Goal: Task Accomplishment & Management: Manage account settings

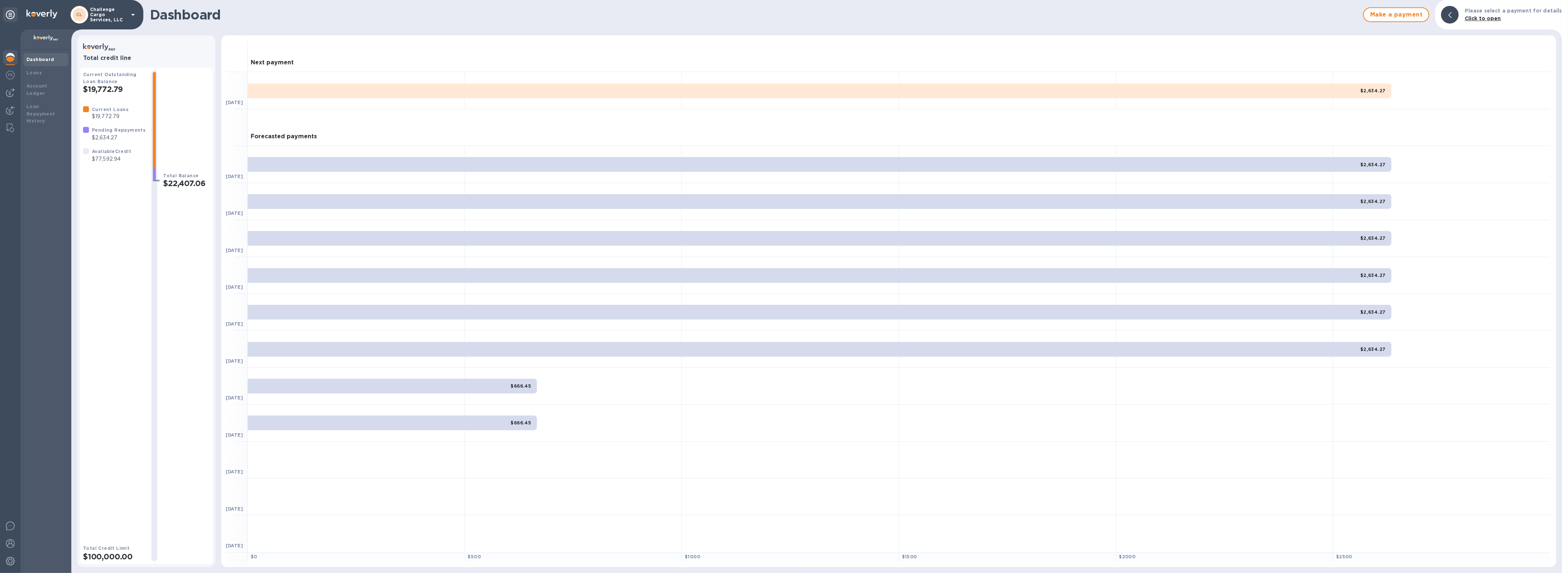
click at [97, 16] on p "Challenge Cargo Services, LLC" at bounding box center [108, 14] width 37 height 15
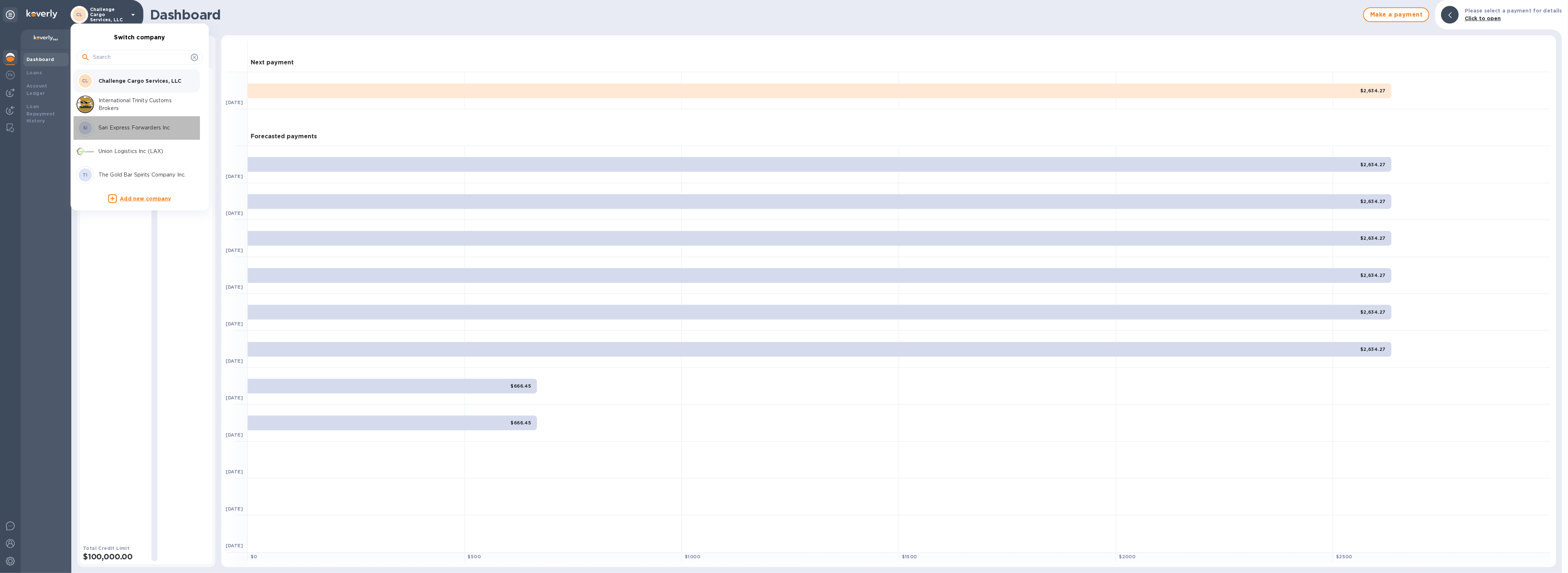
click at [108, 124] on p "Sari Express Forwarders Inc" at bounding box center [145, 127] width 93 height 8
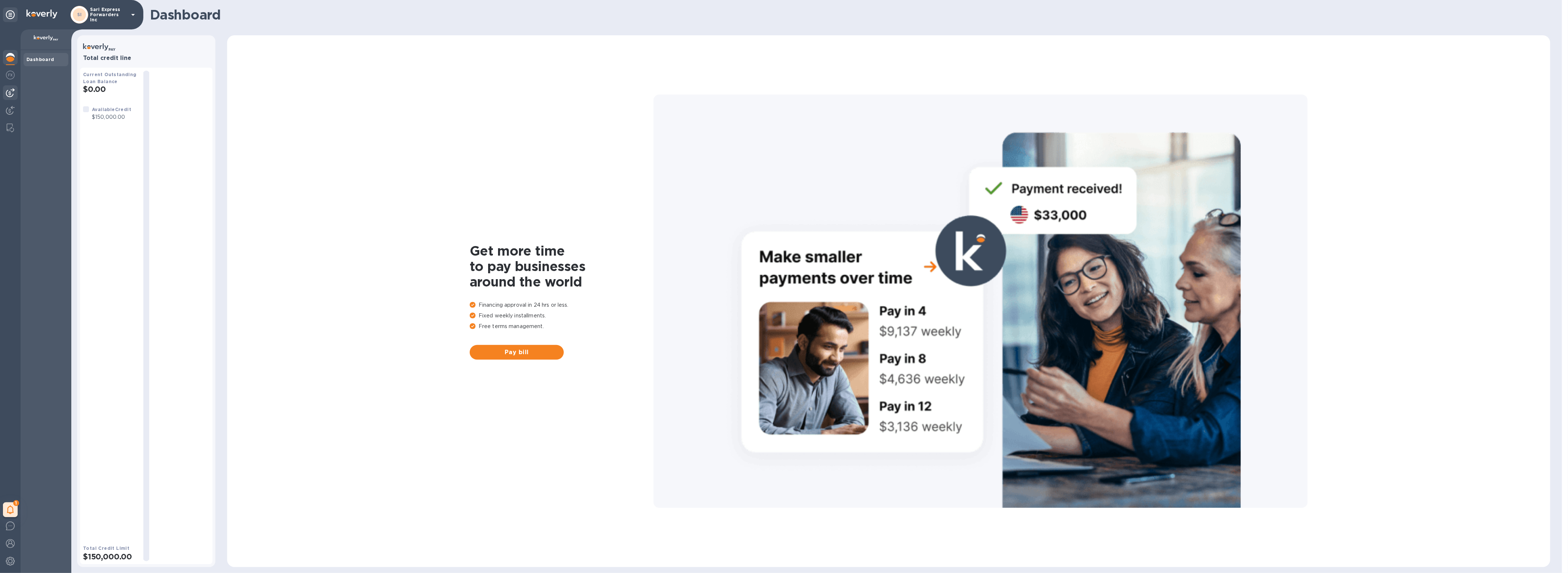
click at [5, 96] on div at bounding box center [10, 93] width 15 height 15
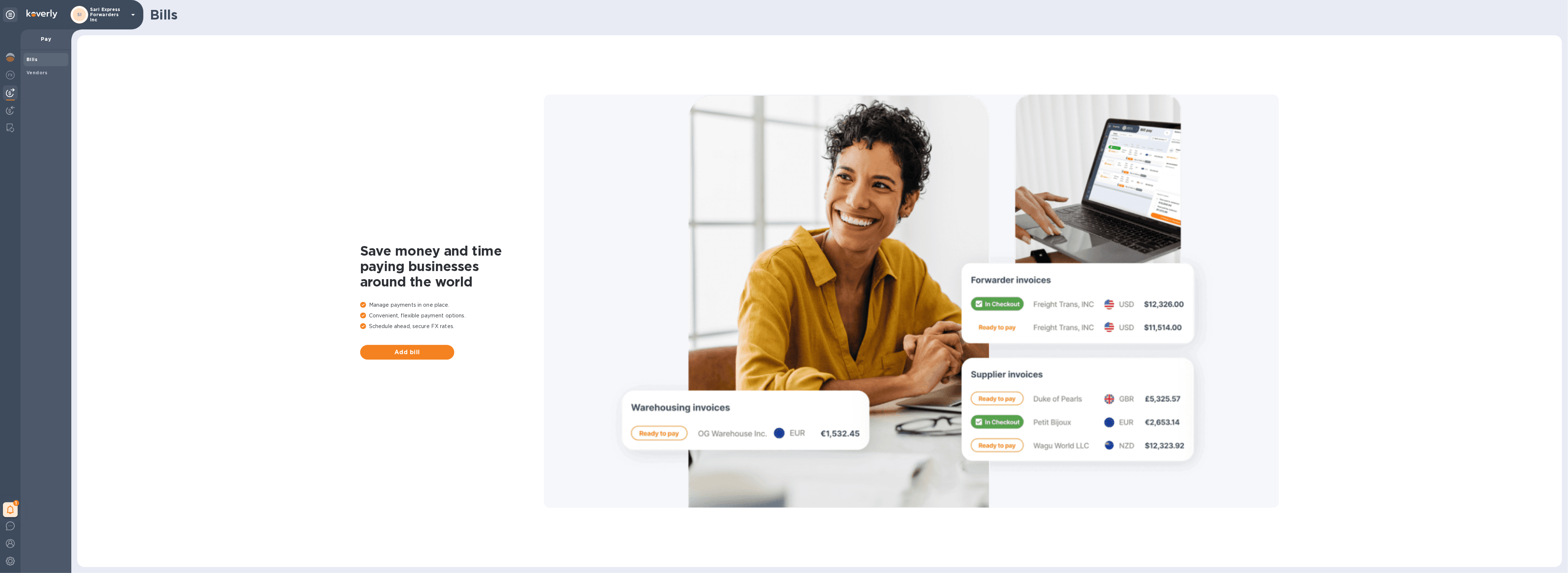
click at [34, 79] on div "Bills Vendors" at bounding box center [46, 311] width 51 height 523
click at [36, 76] on span "Vendors" at bounding box center [37, 73] width 21 height 7
click at [9, 121] on div at bounding box center [10, 128] width 13 height 15
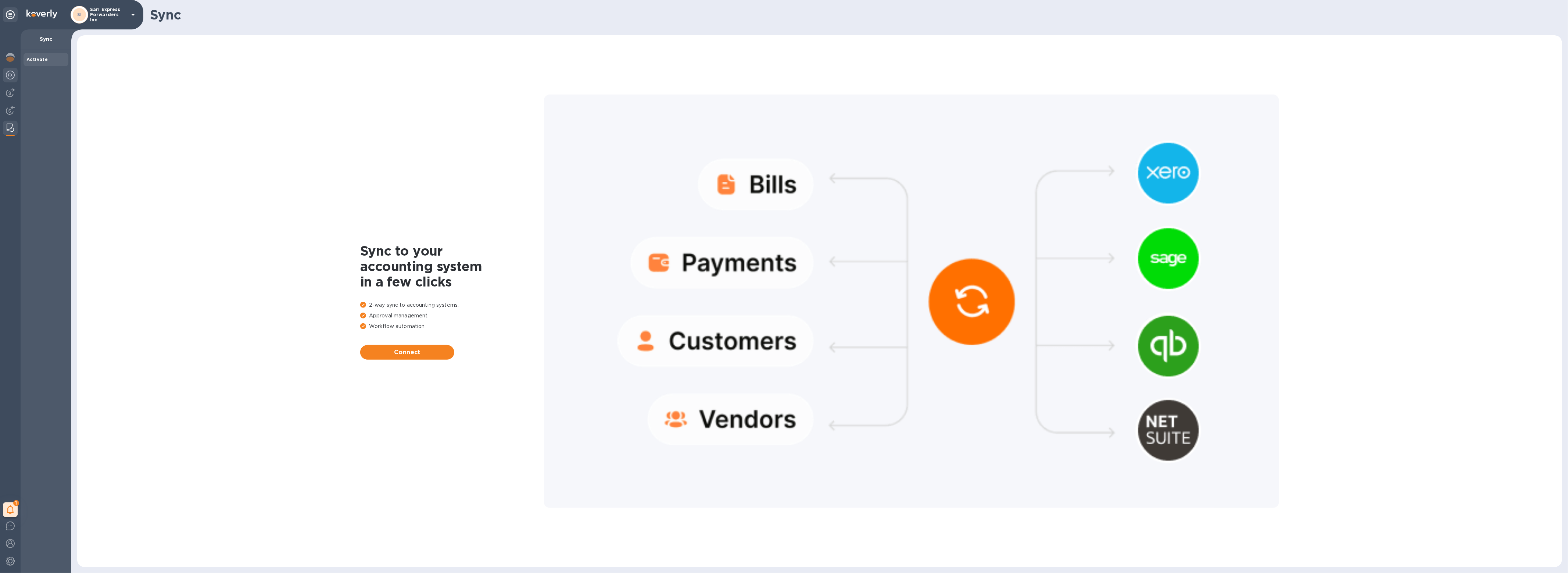
click at [9, 79] on img at bounding box center [10, 75] width 9 height 9
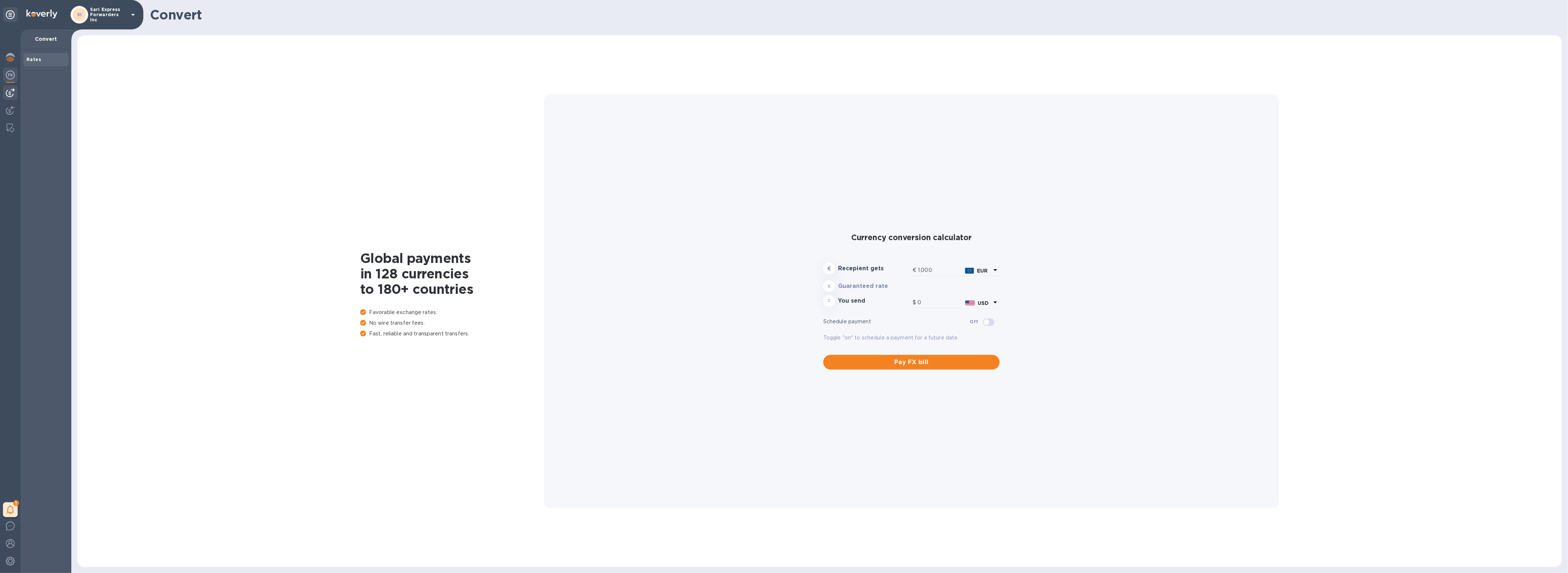
click at [10, 96] on img at bounding box center [10, 93] width 9 height 9
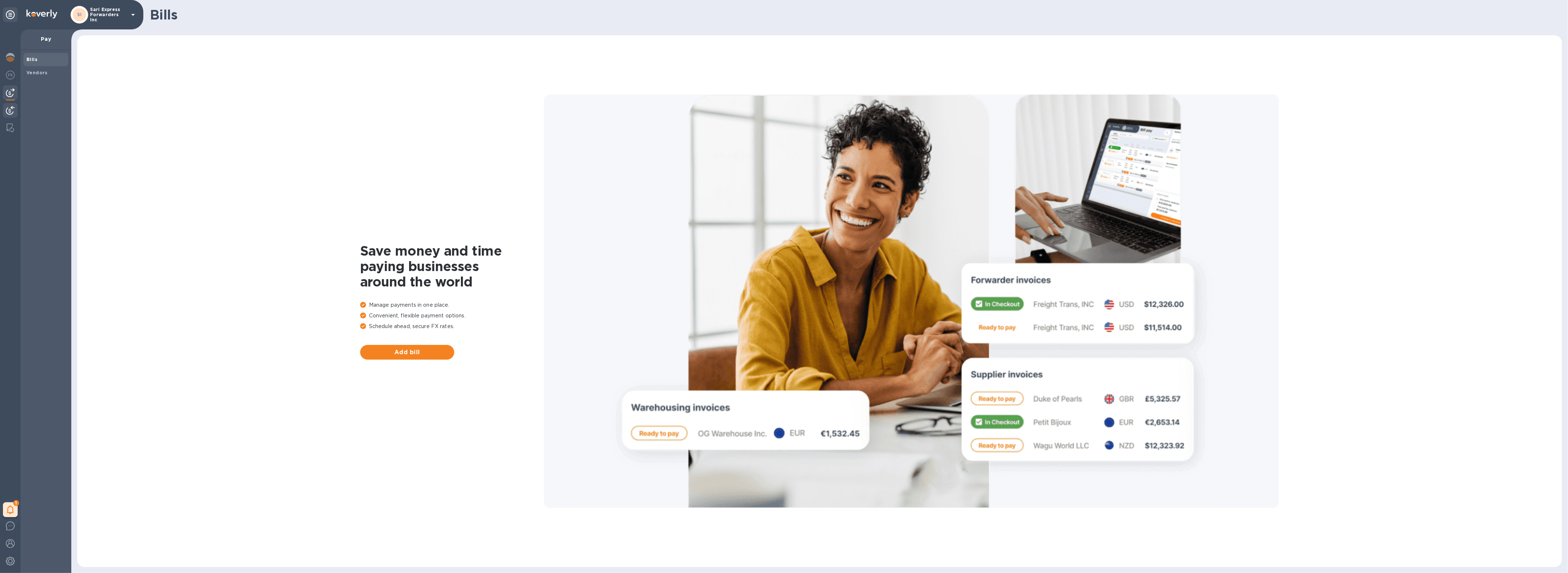
click at [13, 107] on img at bounding box center [10, 110] width 9 height 9
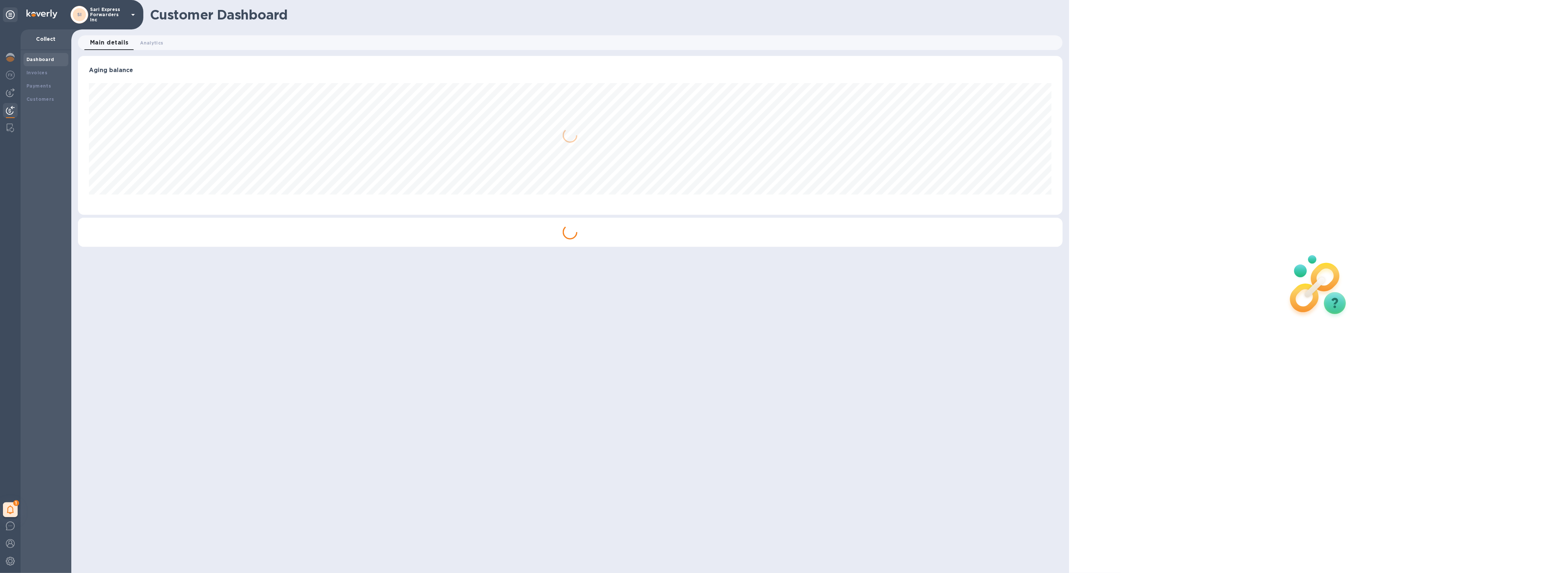
scroll to position [159, 984]
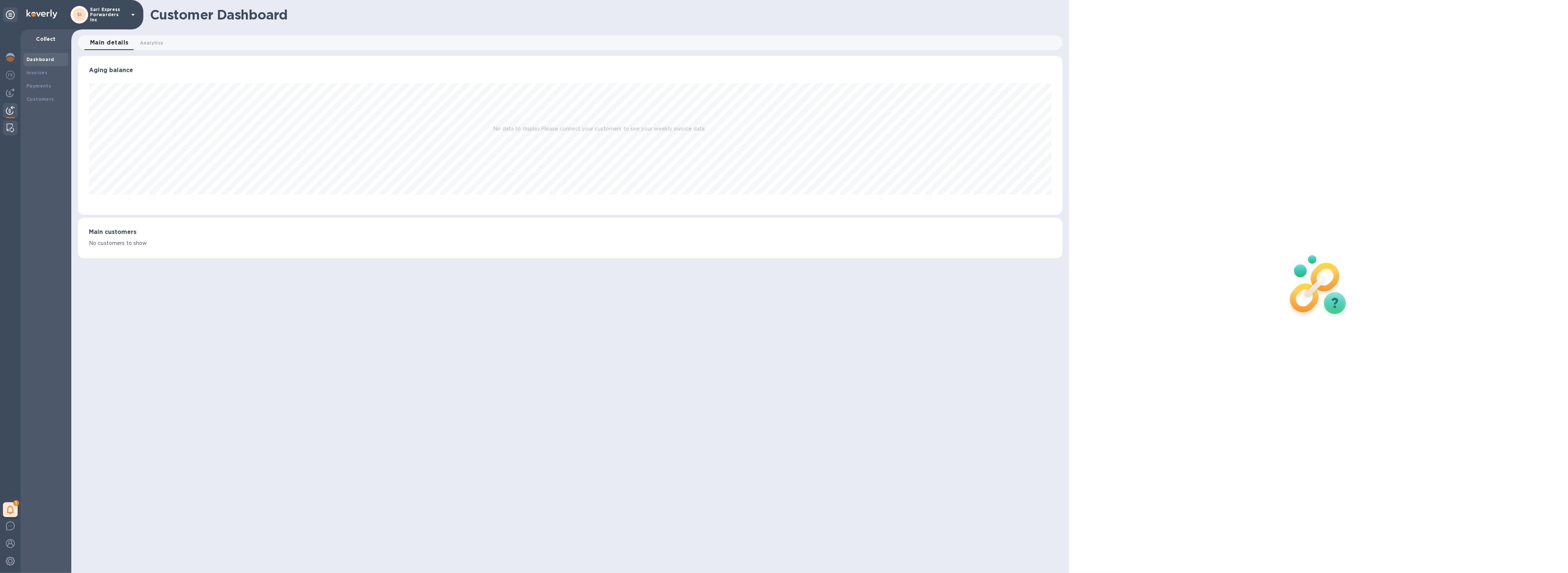
click at [12, 121] on div at bounding box center [10, 128] width 13 height 15
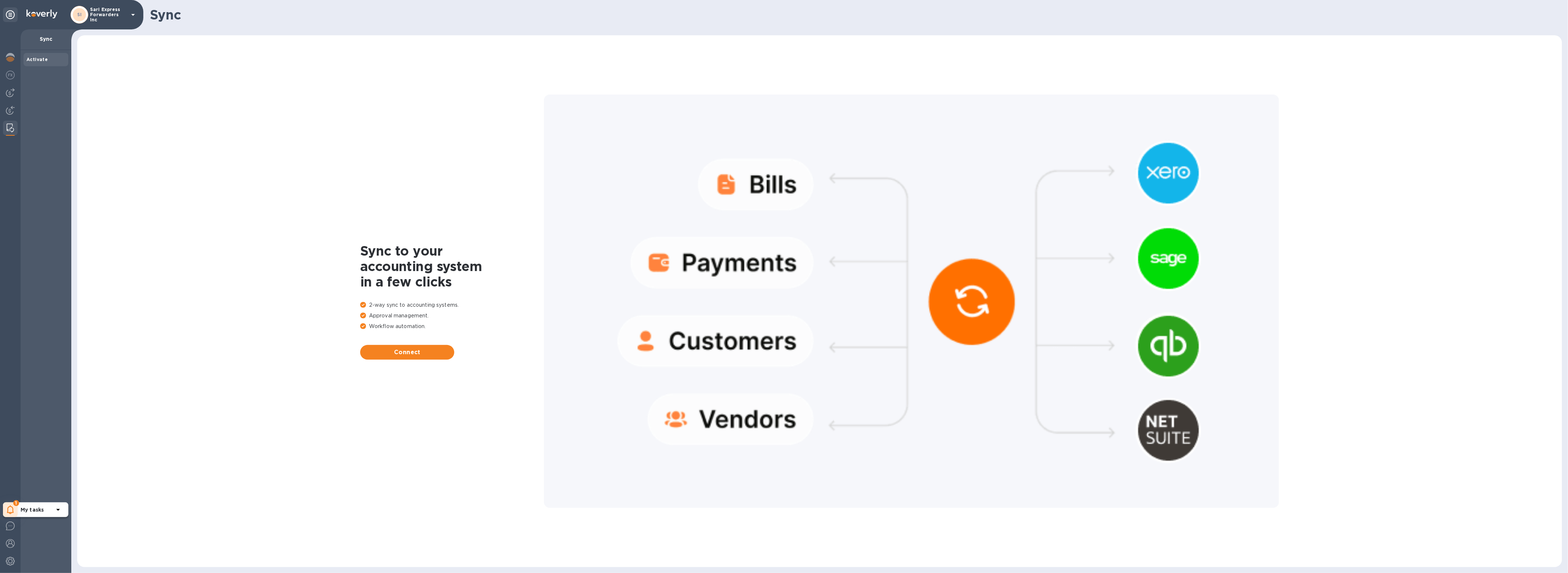
click at [29, 508] on b "My tasks" at bounding box center [32, 510] width 23 height 6
click at [34, 489] on p "You have pending companies." at bounding box center [58, 487] width 75 height 8
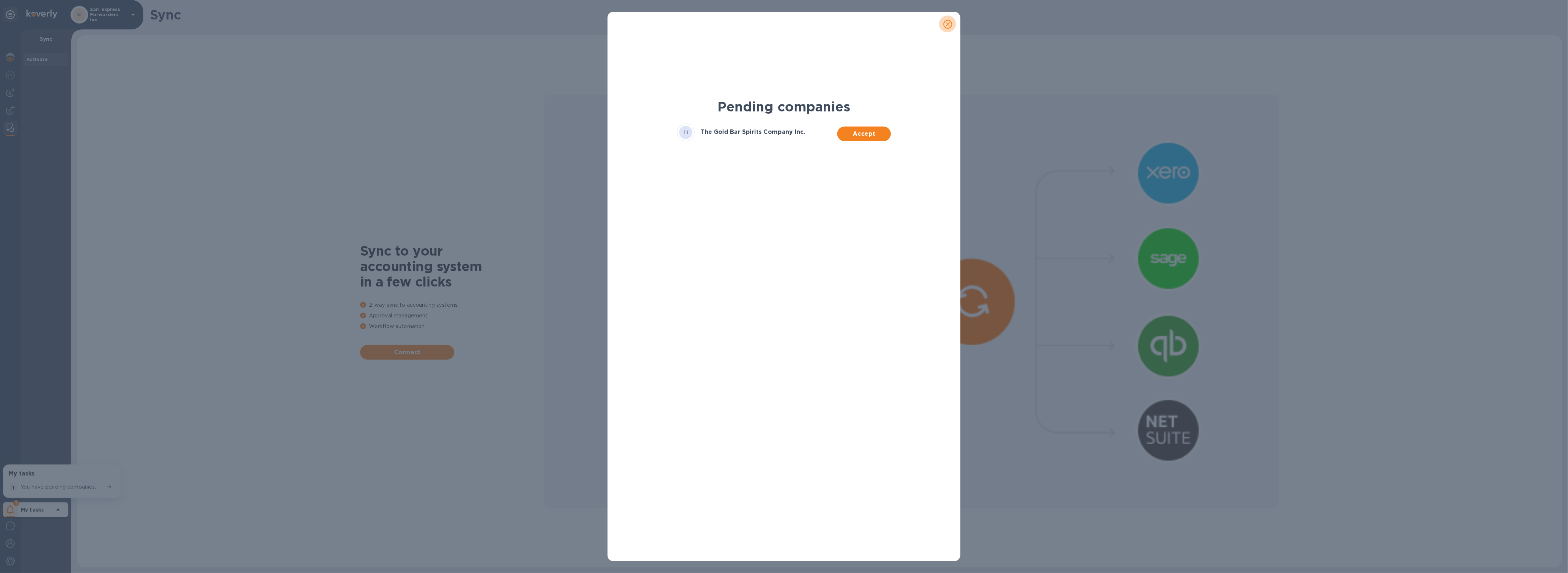
click at [948, 21] on icon "close" at bounding box center [948, 24] width 7 height 7
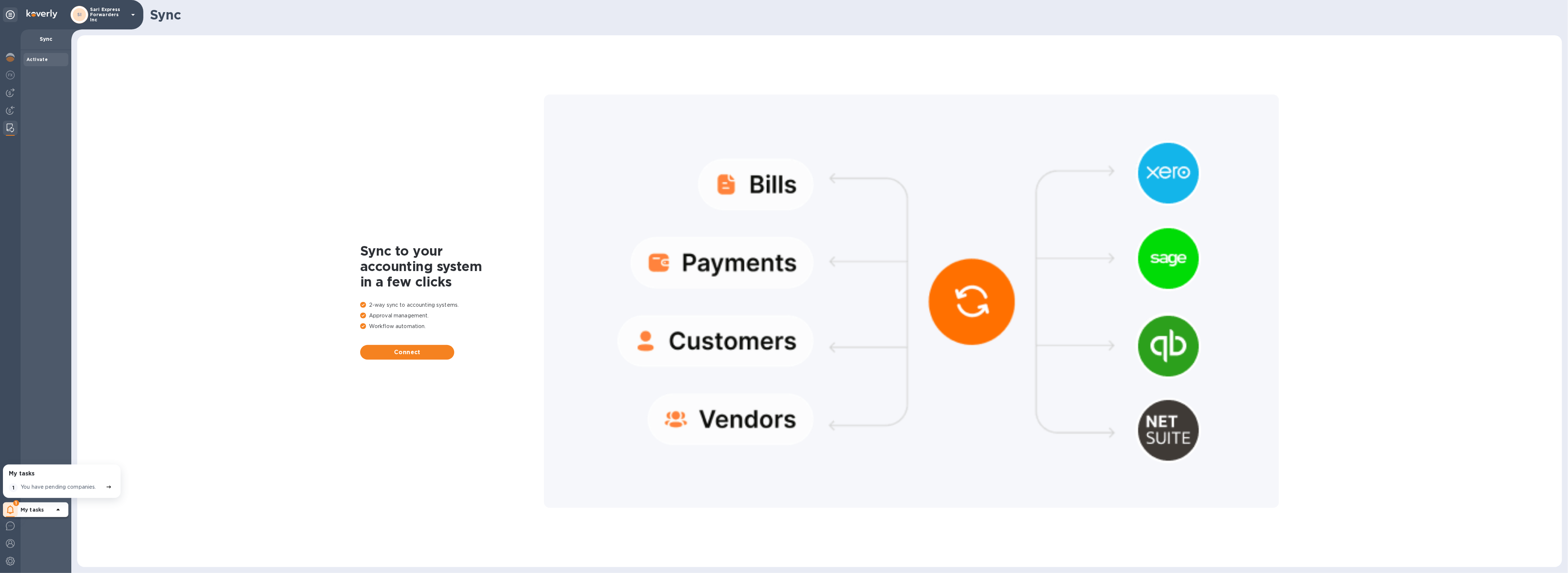
click at [29, 269] on div "Activate" at bounding box center [46, 311] width 51 height 523
click at [90, 16] on p "Sari Express Forwarders Inc" at bounding box center [108, 14] width 37 height 15
click at [109, 177] on p "The Gold Bar Spirits Company Inc." at bounding box center [145, 175] width 93 height 8
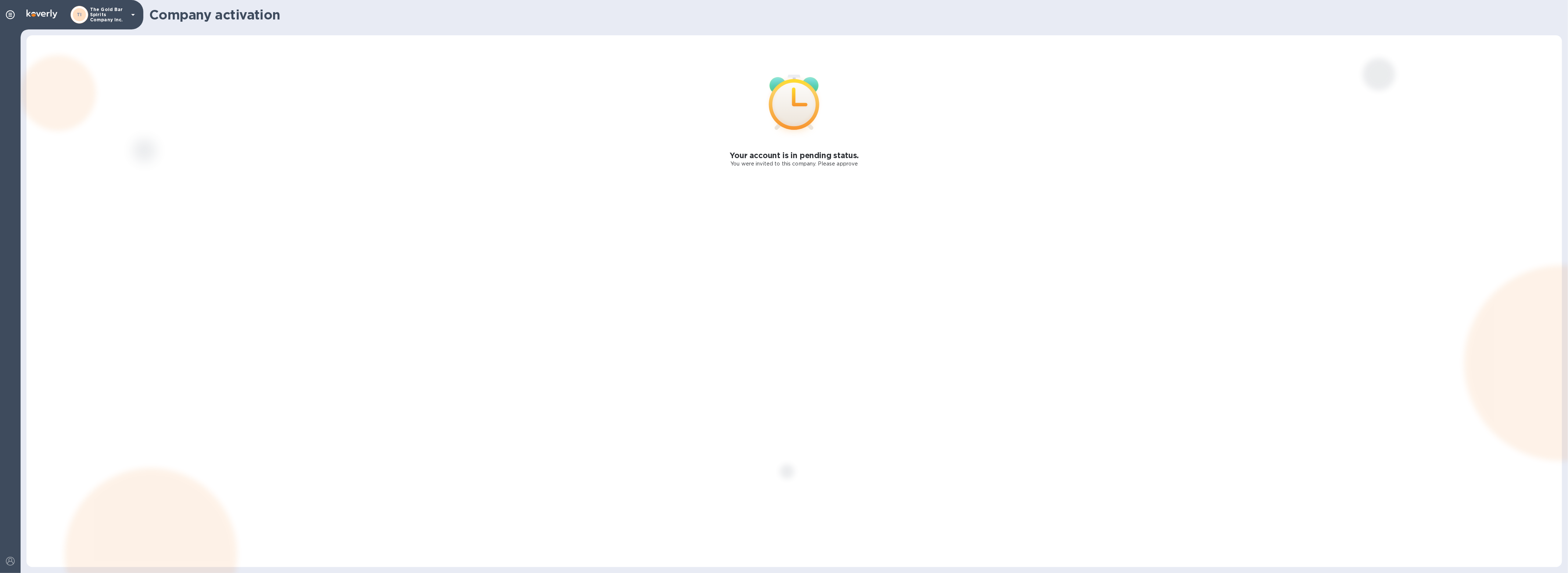
click at [661, 161] on div "Your account is in pending status. You were invited to this company. Please app…" at bounding box center [794, 301] width 1536 height 532
click at [119, 12] on p "The Gold Bar Spirits Company Inc." at bounding box center [108, 14] width 37 height 15
click at [123, 175] on p "The Gold Bar Spirits Company Inc." at bounding box center [145, 175] width 93 height 15
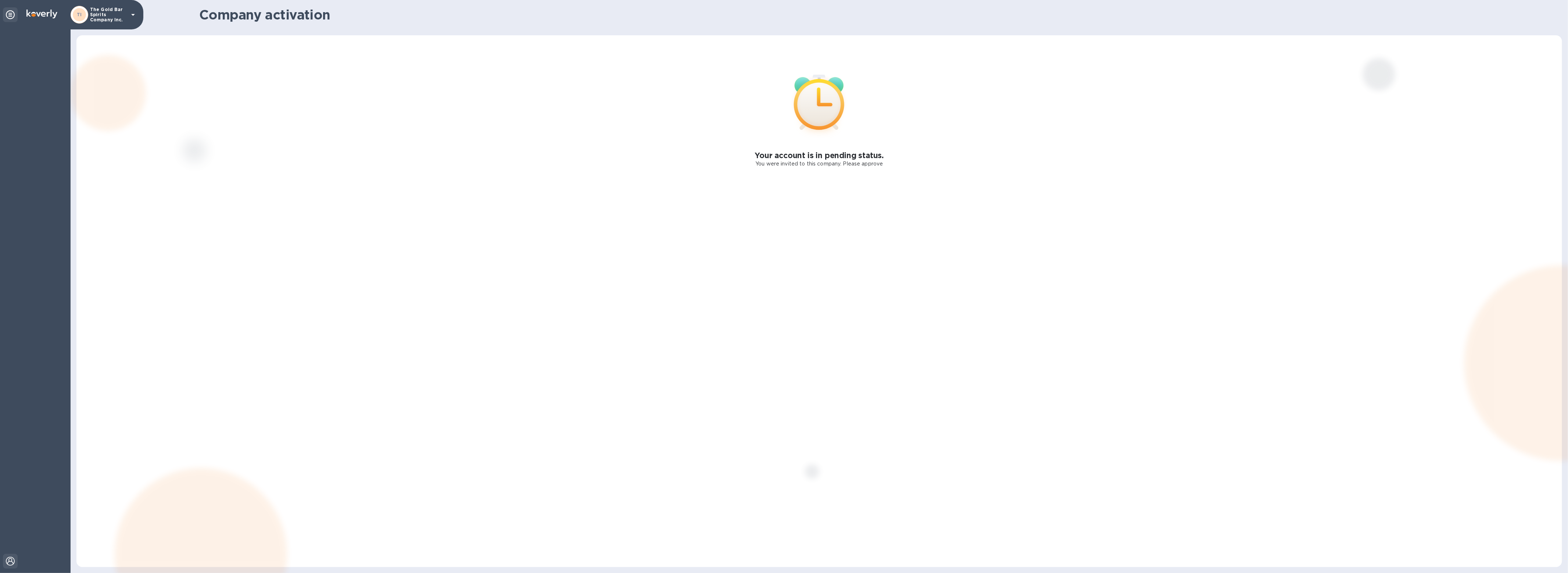
click at [9, 561] on img at bounding box center [10, 561] width 9 height 9
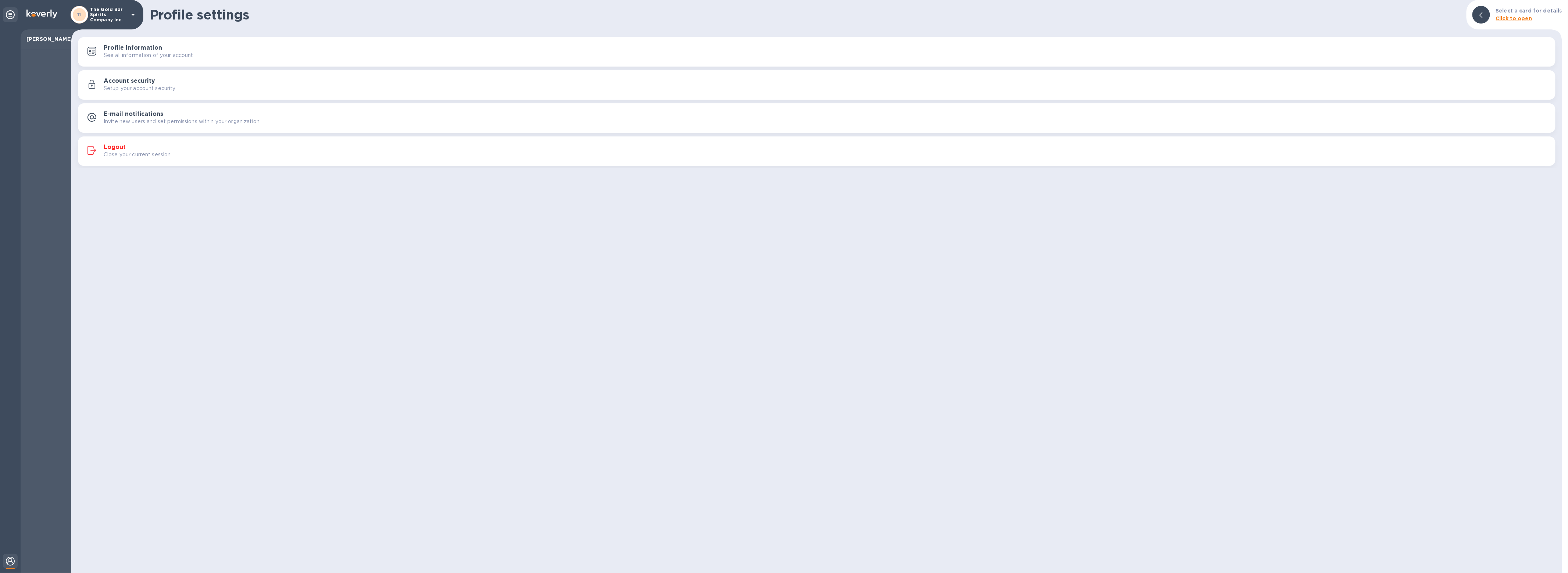
click at [150, 50] on h3 "Profile information" at bounding box center [133, 47] width 58 height 7
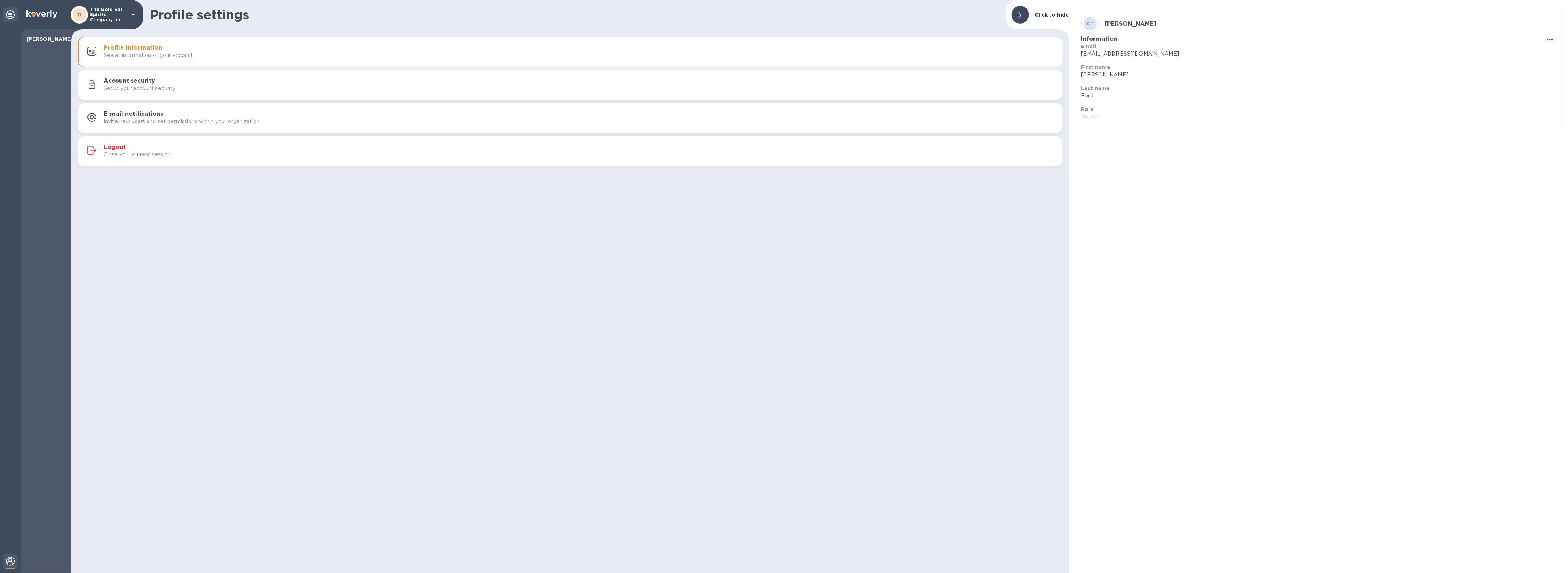
click at [167, 79] on div "Account security Setup your account security" at bounding box center [580, 85] width 953 height 15
click at [147, 113] on h3 "E-mail notifications" at bounding box center [133, 114] width 60 height 7
click at [85, 13] on div "TI" at bounding box center [80, 15] width 13 height 13
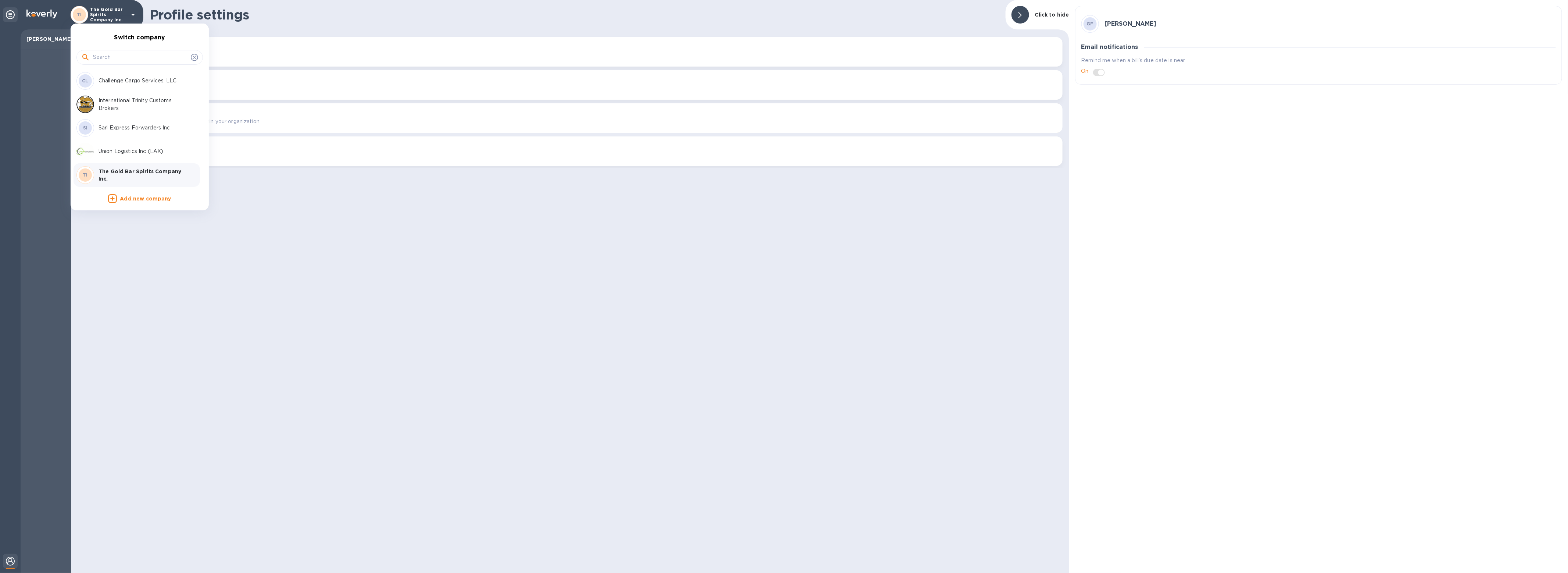
click at [12, 19] on div at bounding box center [784, 286] width 1568 height 573
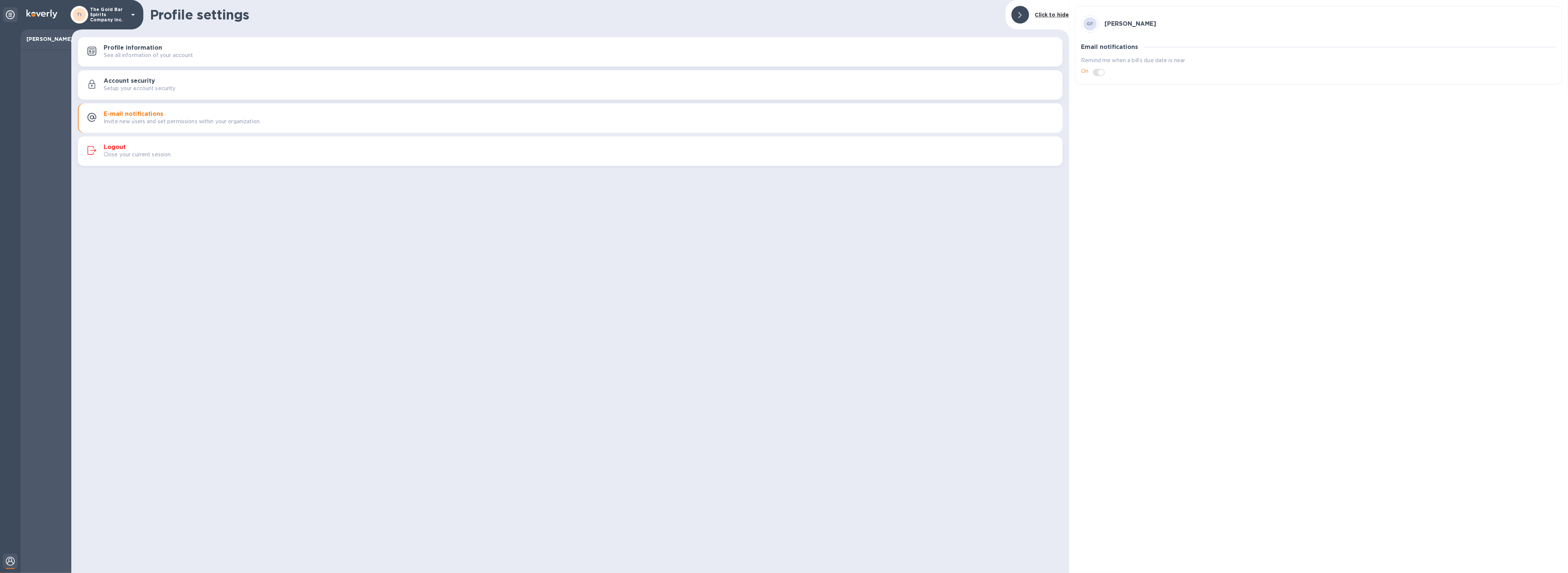
click at [12, 16] on div "Switch company CL Challenge Cargo Services, LLC International Trinity Customs B…" at bounding box center [784, 286] width 1568 height 573
click at [10, 16] on icon at bounding box center [10, 15] width 9 height 9
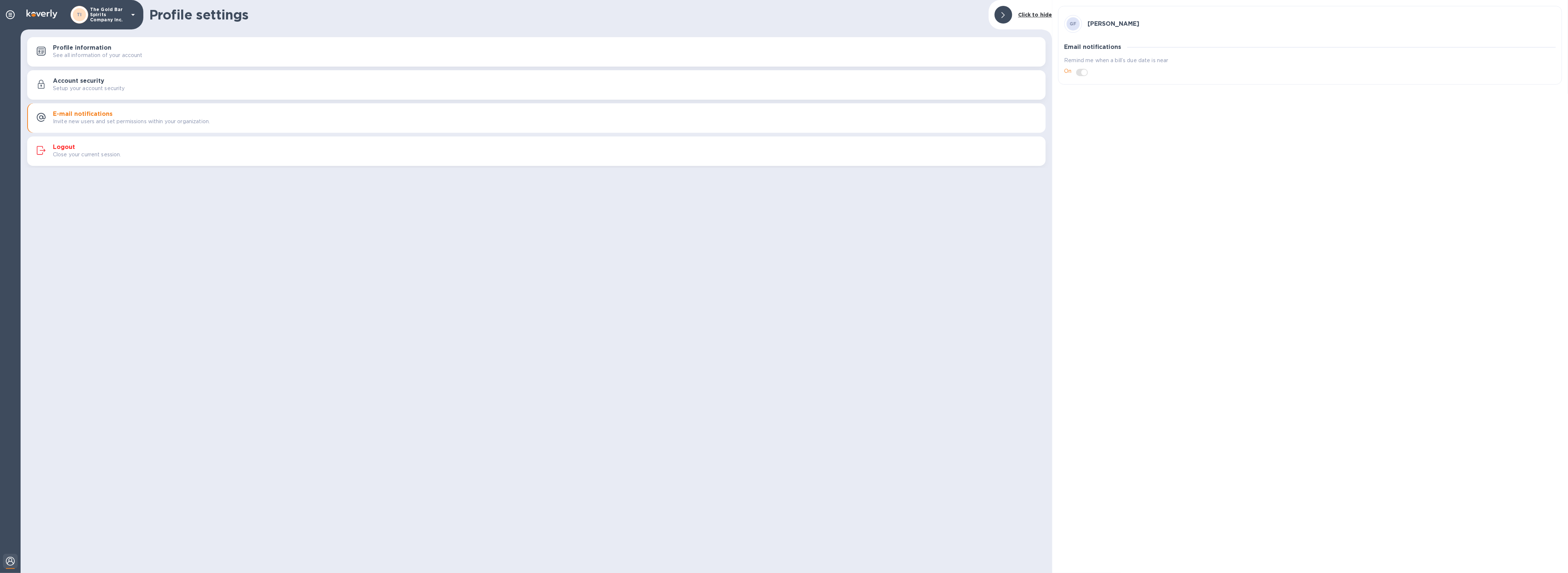
click at [101, 1] on div "TI The Gold Bar Spirits Company Inc." at bounding box center [71, 15] width 143 height 29
click at [100, 15] on p "The Gold Bar Spirits Company Inc." at bounding box center [108, 14] width 37 height 15
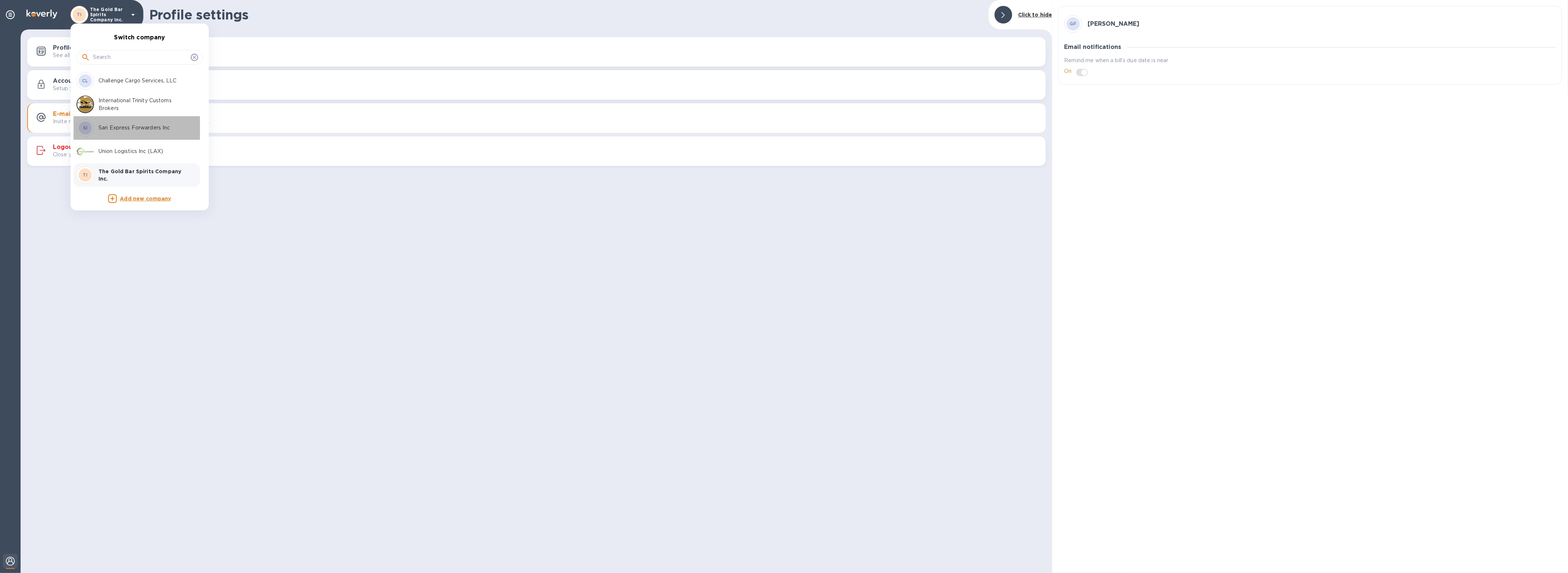
click at [107, 122] on div "SI Sari Express Forwarders Inc" at bounding box center [134, 128] width 114 height 18
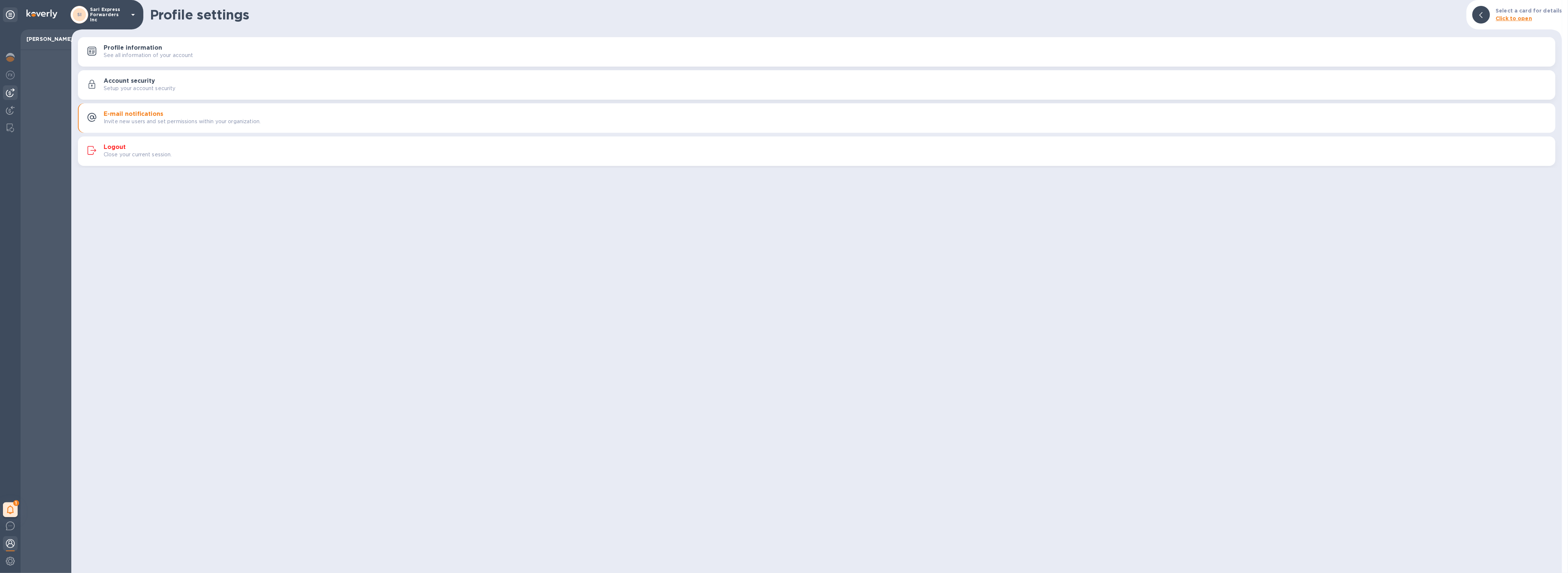
click at [10, 93] on img at bounding box center [10, 93] width 9 height 9
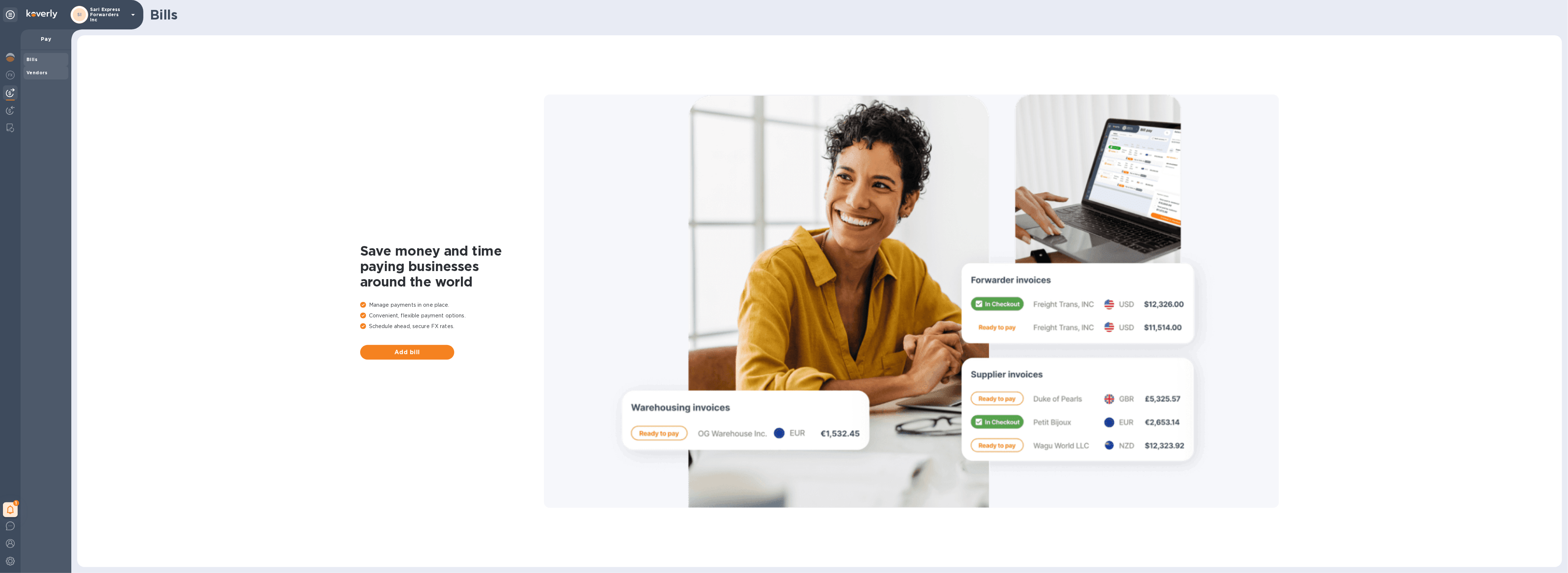
click at [35, 71] on b "Vendors" at bounding box center [37, 72] width 21 height 5
click at [32, 59] on b "Bills" at bounding box center [32, 59] width 11 height 5
click at [10, 59] on img at bounding box center [10, 57] width 9 height 9
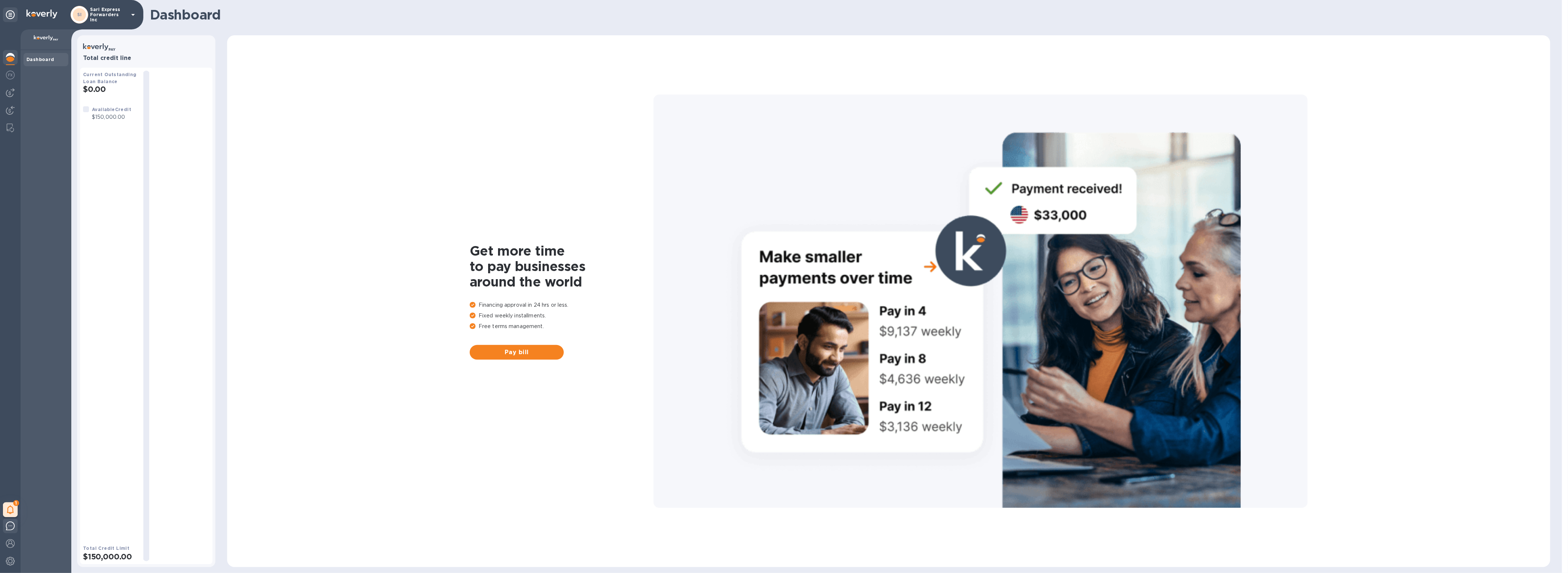
click at [15, 528] on div at bounding box center [10, 527] width 15 height 17
click at [7, 526] on img at bounding box center [10, 526] width 9 height 9
click at [10, 540] on img at bounding box center [10, 543] width 9 height 9
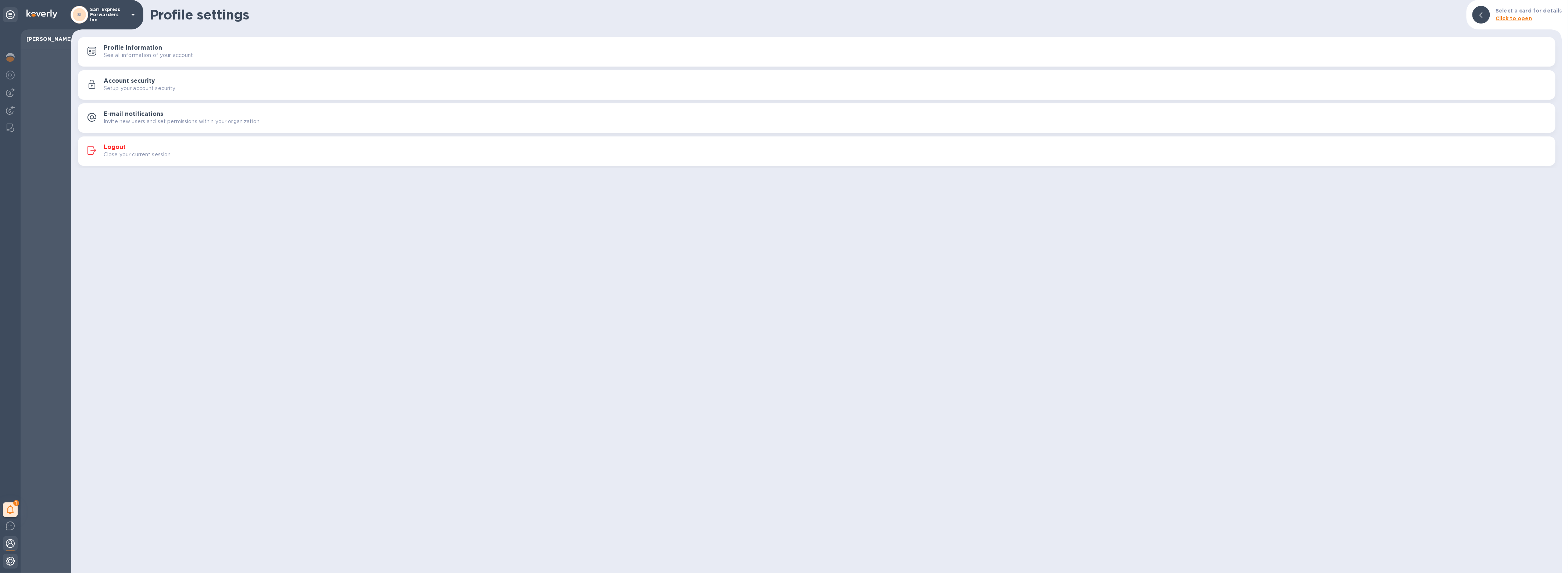
click at [8, 561] on img at bounding box center [10, 561] width 9 height 9
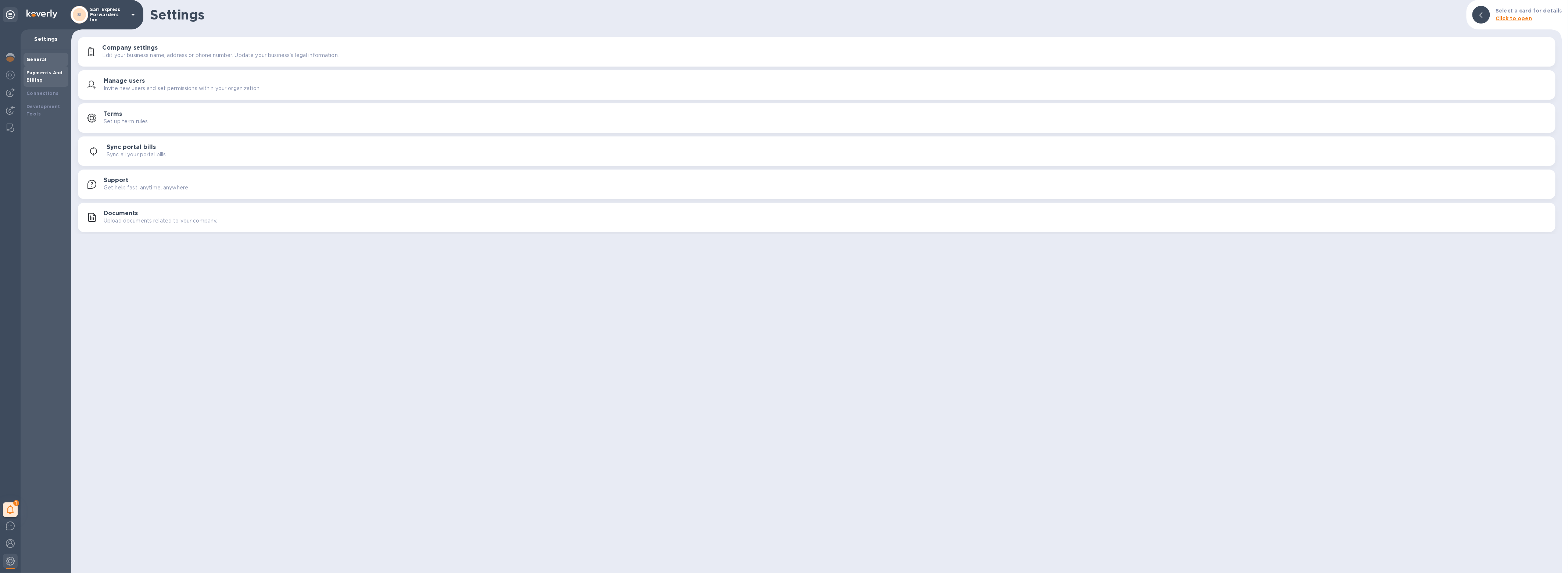
click at [39, 77] on b "Payments And Billing" at bounding box center [44, 76] width 37 height 13
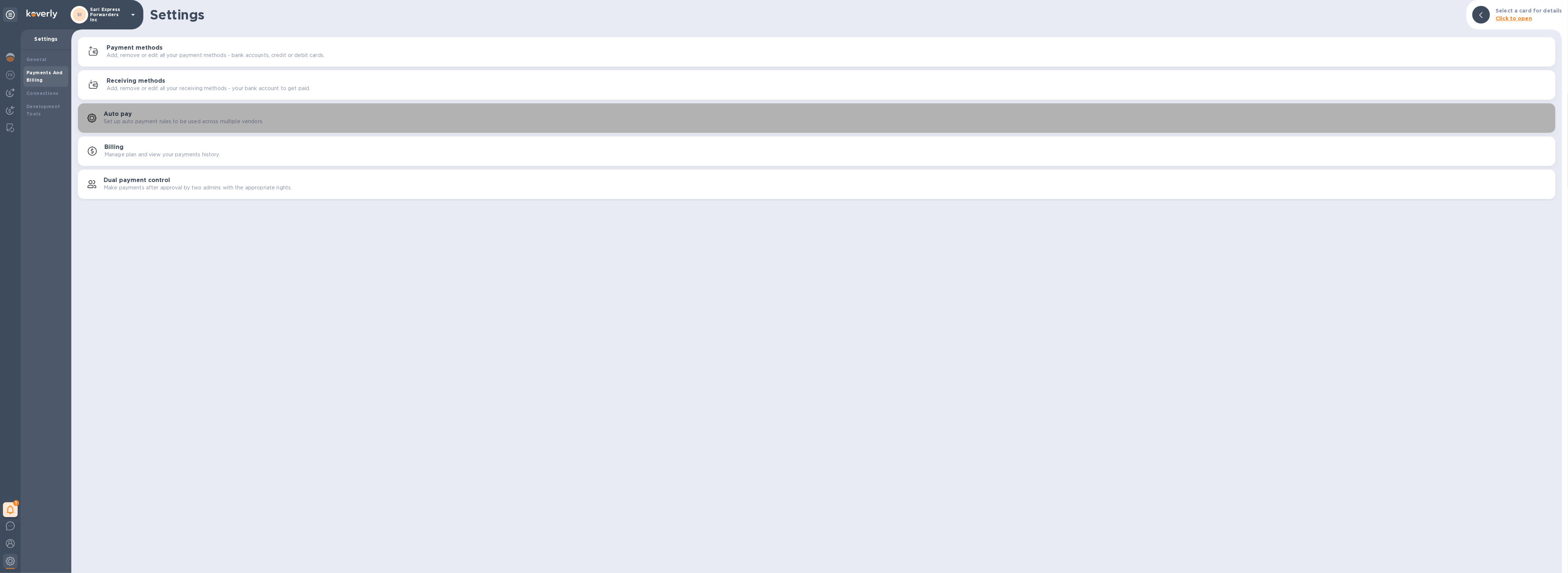
click at [128, 121] on p "Set up auto payment rules to be used across multiple vendors" at bounding box center [183, 121] width 159 height 8
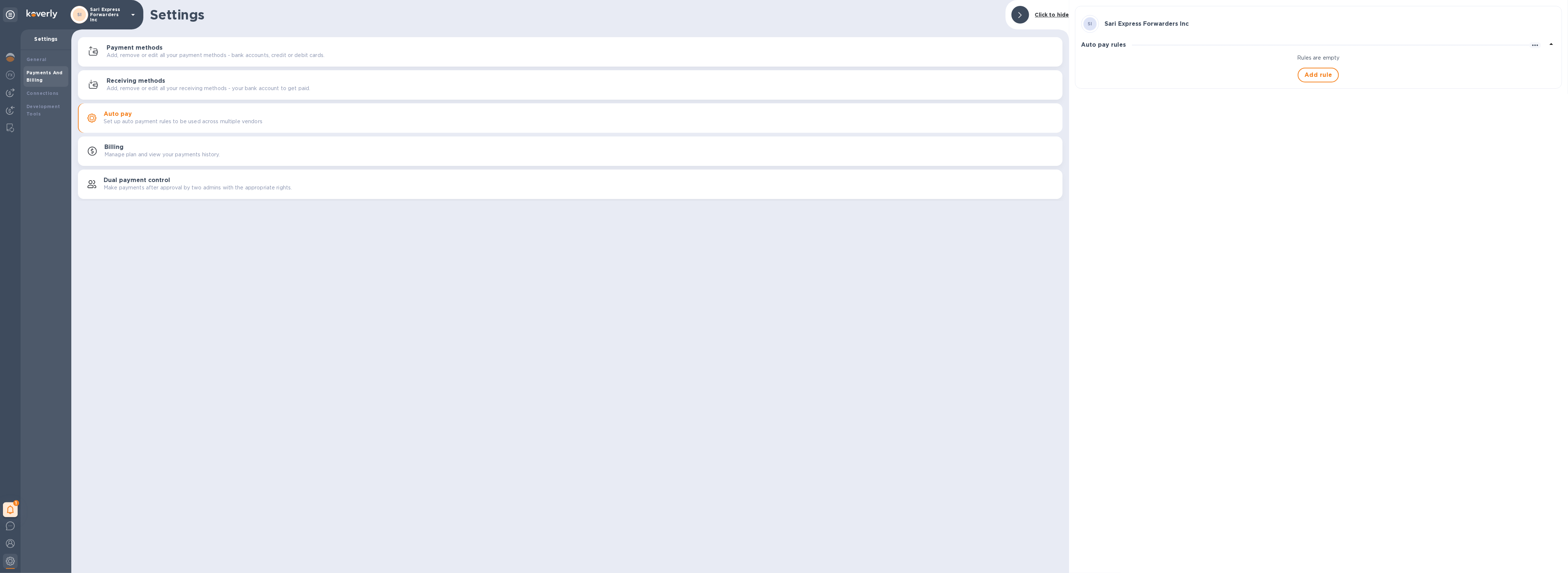
click at [179, 43] on div "Payment methods Add, remove or edit all your payment methods - bank accounts, c…" at bounding box center [570, 52] width 976 height 18
click at [12, 93] on img at bounding box center [10, 93] width 9 height 9
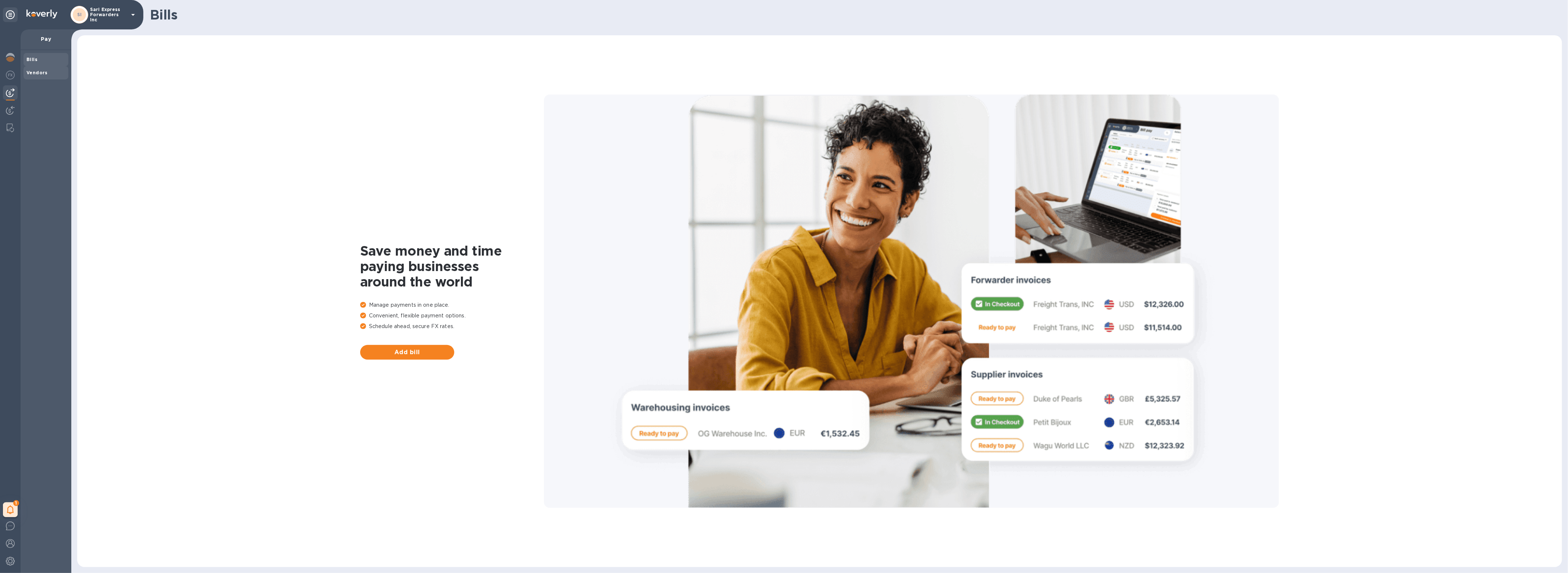
click at [46, 71] on span "Vendors" at bounding box center [46, 73] width 39 height 7
